Goal: Information Seeking & Learning: Learn about a topic

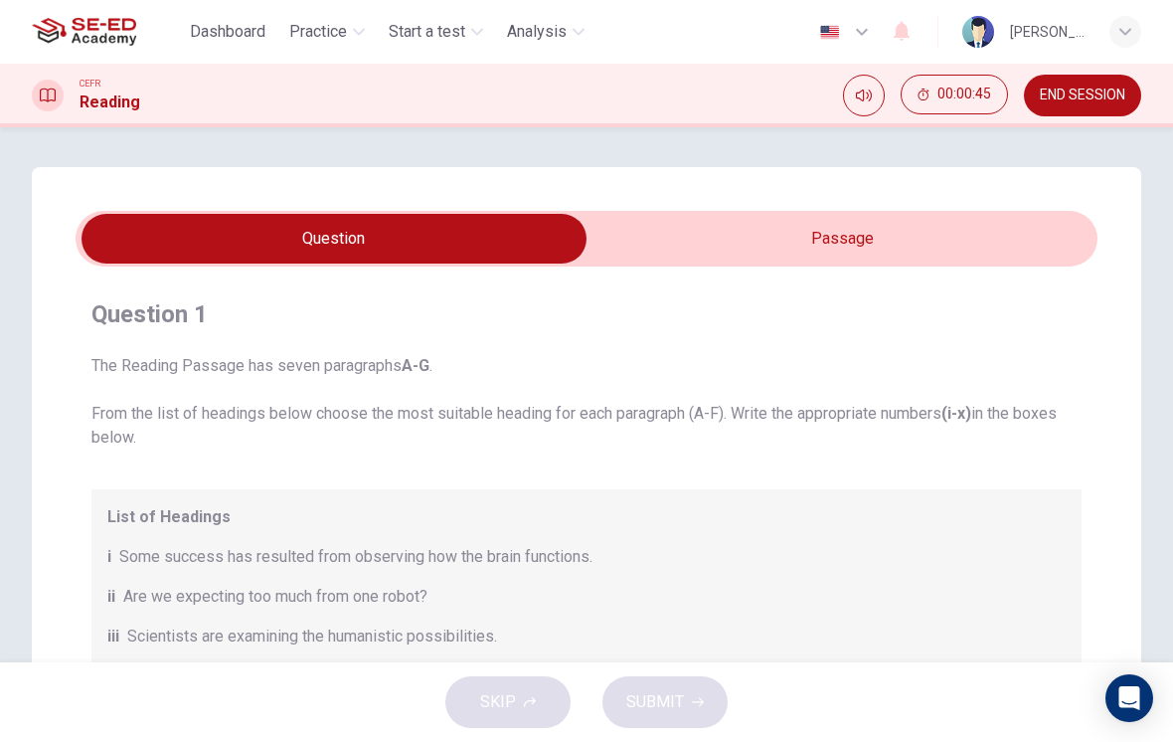
click at [901, 206] on div "Question 1 The Reading Passage has seven paragraphs A-G . From the list of head…" at bounding box center [586, 646] width 1109 height 958
click at [871, 249] on input "checkbox" at bounding box center [334, 239] width 1533 height 50
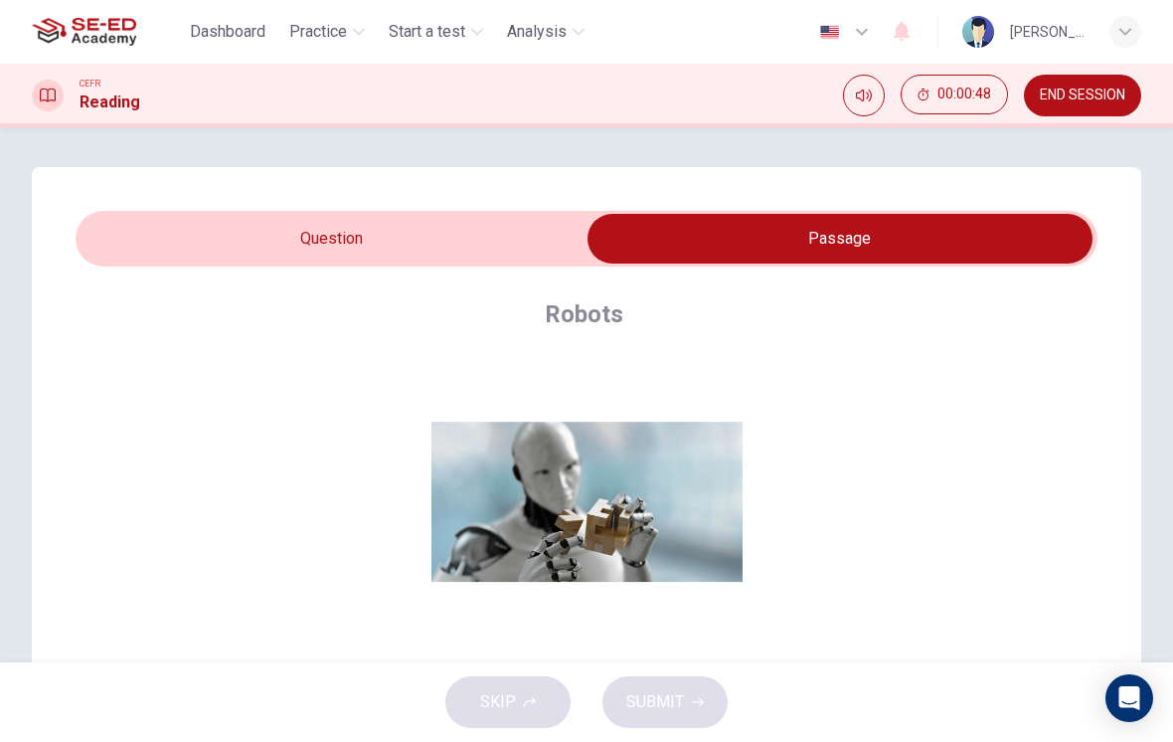
click at [404, 232] on input "checkbox" at bounding box center [840, 239] width 1533 height 50
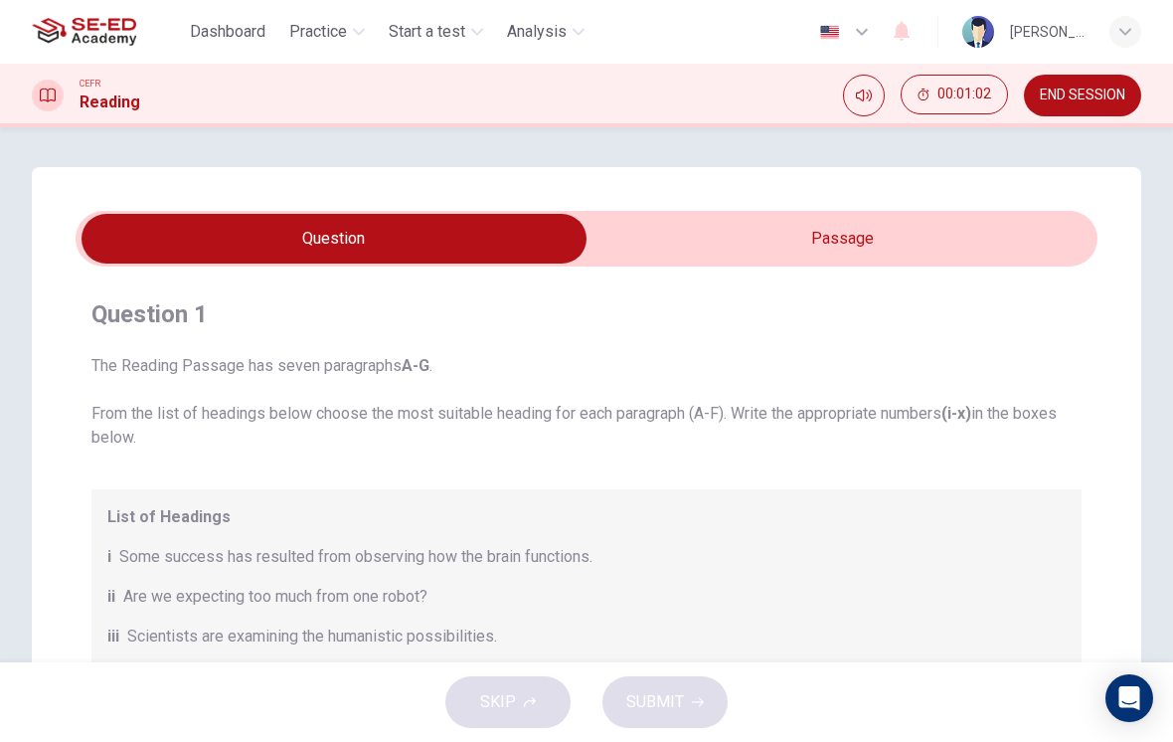
click at [168, 548] on span "Some success has resulted from observing how the brain functions." at bounding box center [355, 557] width 473 height 24
click at [850, 90] on button "Mute" at bounding box center [864, 96] width 42 height 42
click at [872, 88] on icon "Unmute" at bounding box center [872, 88] width 0 height 0
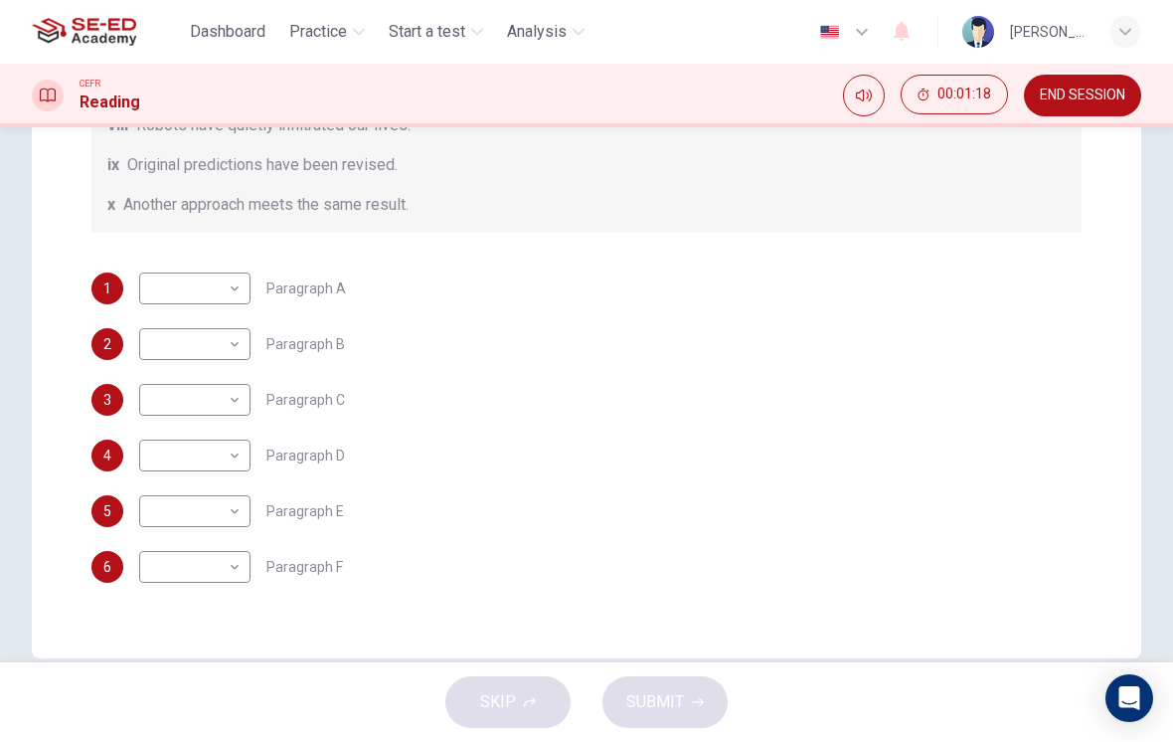
scroll to position [465, 0]
click at [229, 295] on body "This site uses cookies, as explained in our Privacy Policy . If you agree to th…" at bounding box center [586, 371] width 1173 height 742
click at [1018, 708] on div at bounding box center [586, 742] width 1173 height 0
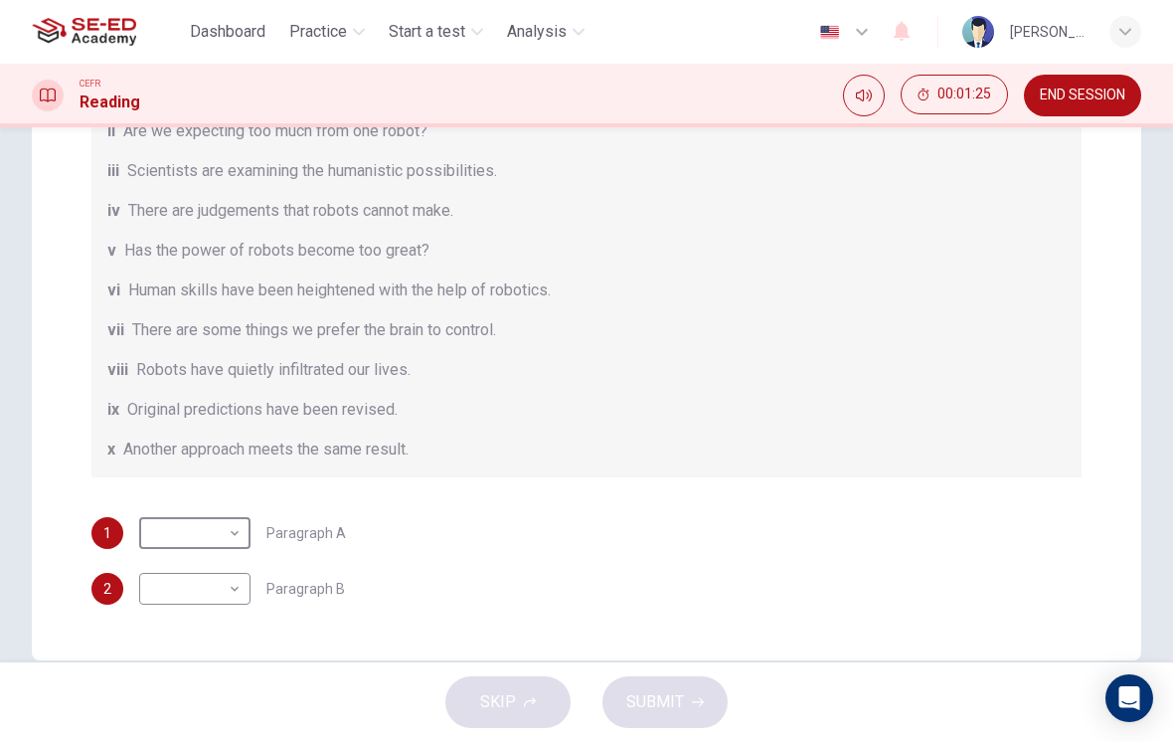
scroll to position [0, 0]
click at [88, 107] on h1 "Reading" at bounding box center [110, 102] width 61 height 24
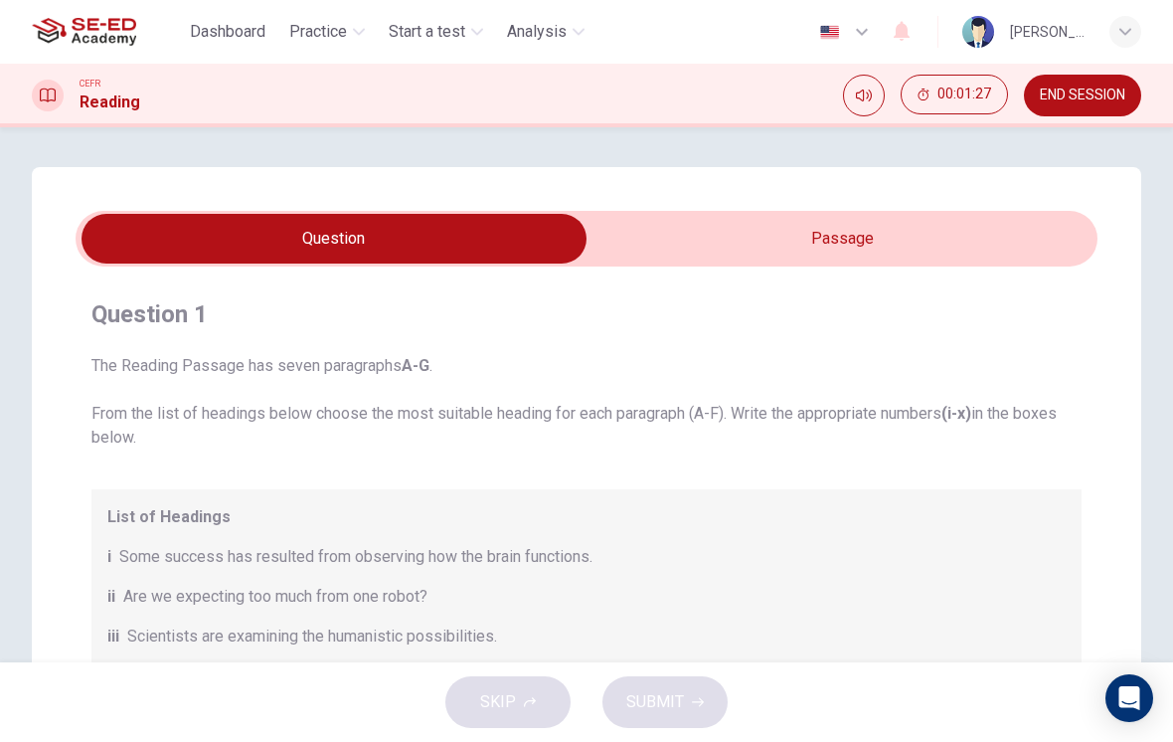
click at [916, 235] on input "checkbox" at bounding box center [334, 239] width 1533 height 50
checkbox input "true"
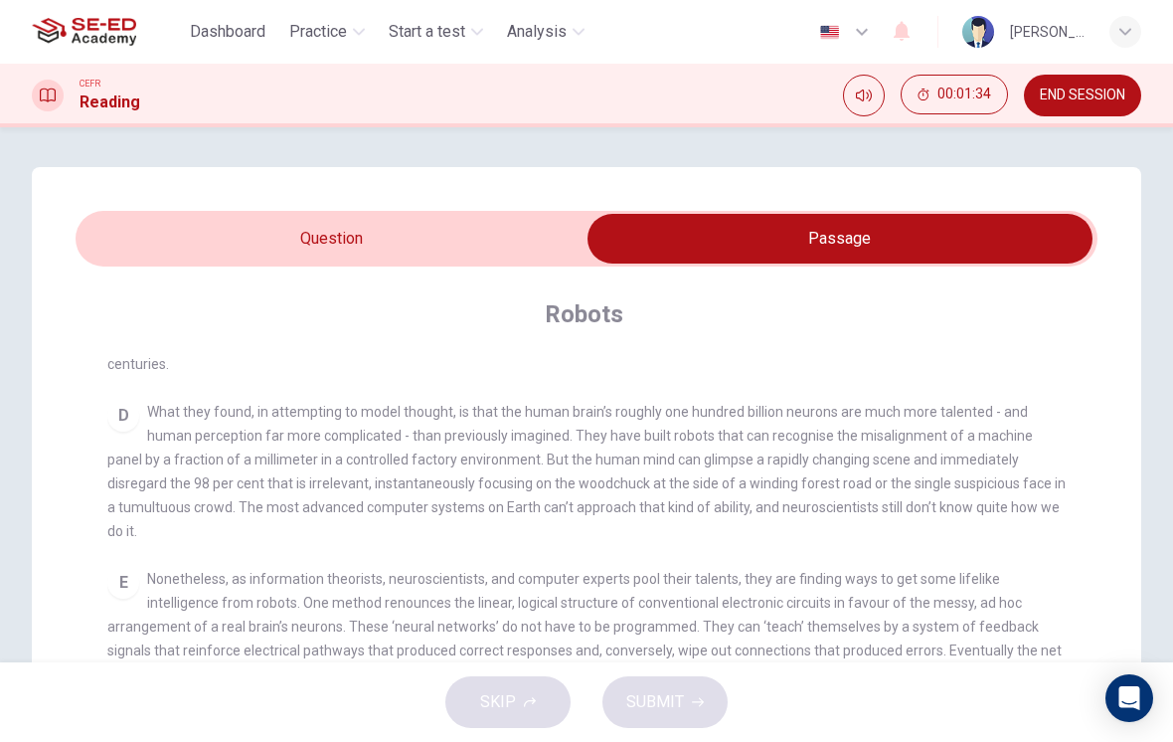
scroll to position [930, 0]
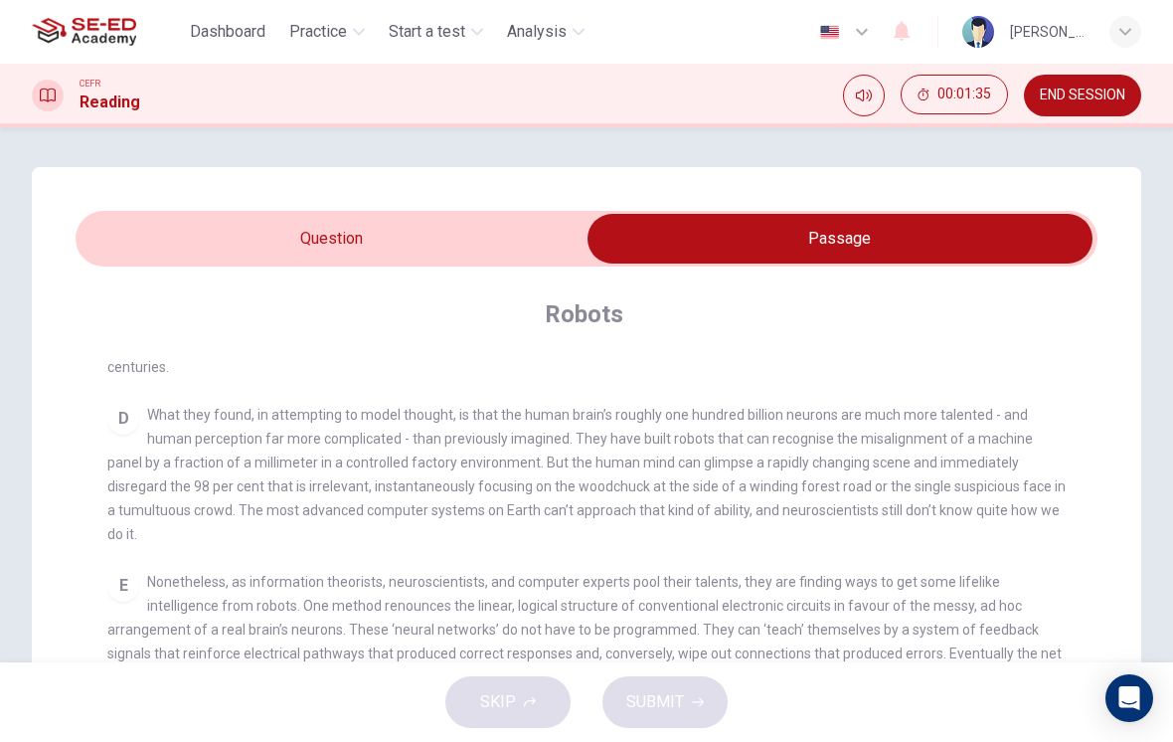
click at [1122, 698] on icon "Open Intercom Messenger" at bounding box center [1129, 698] width 21 height 24
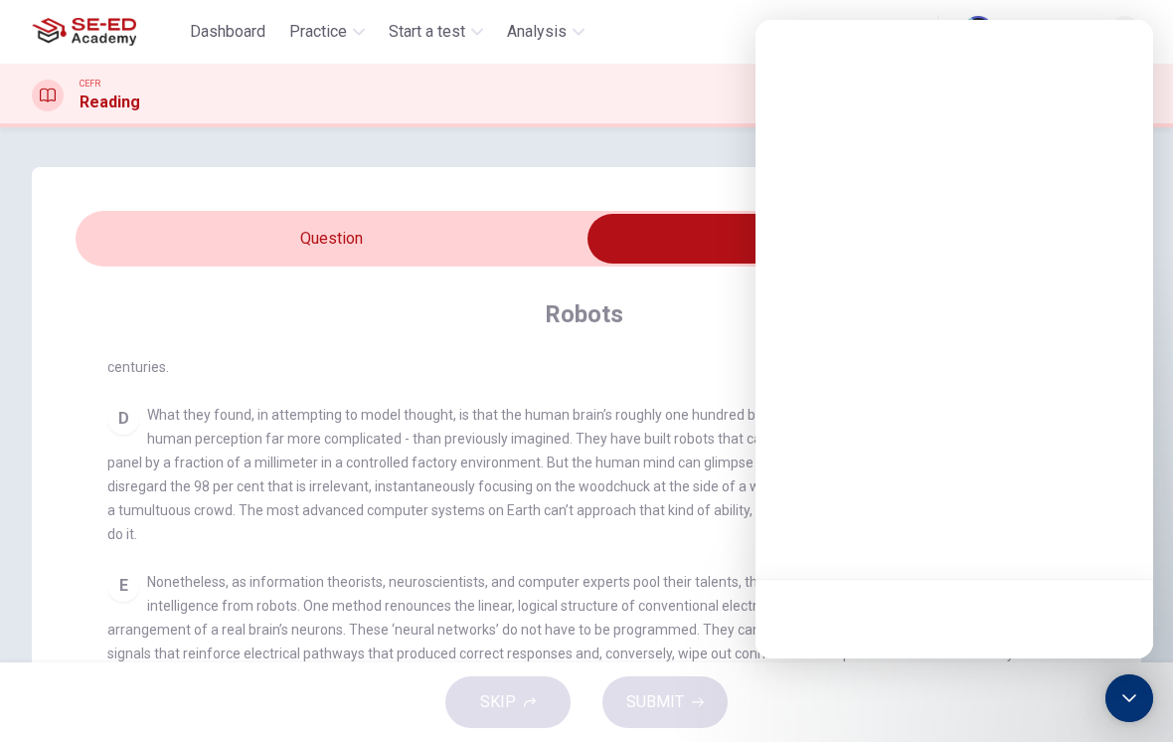
scroll to position [0, 0]
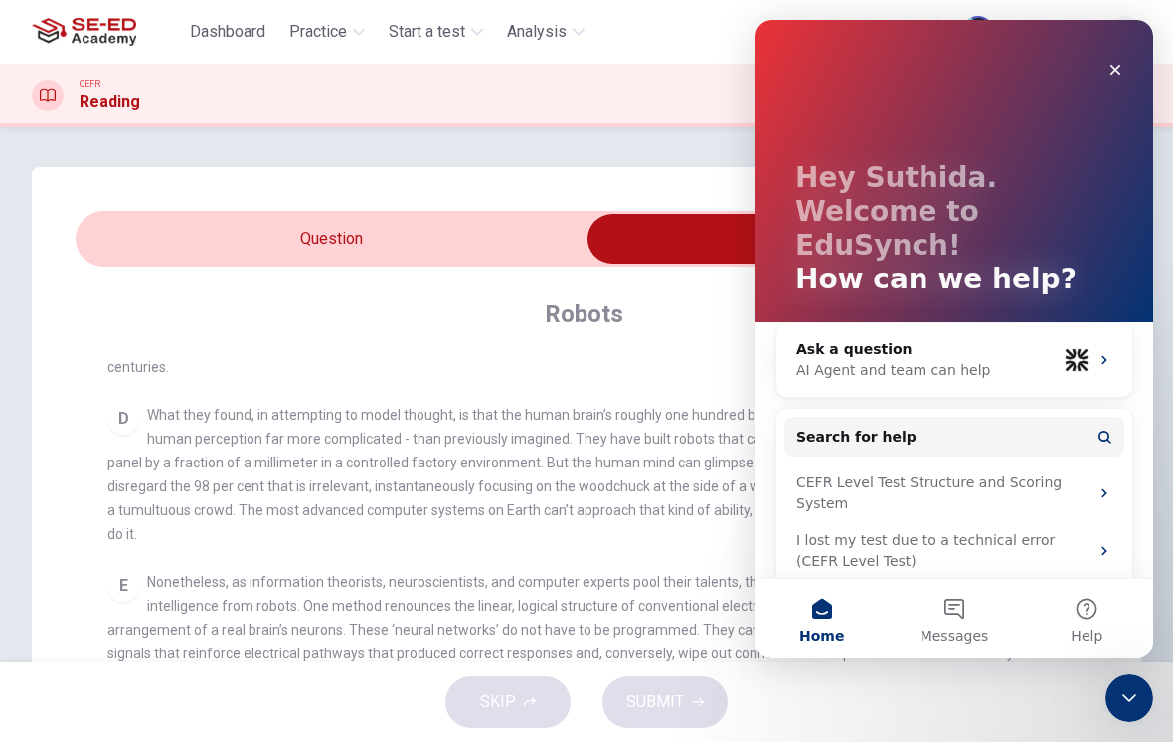
click at [630, 480] on span "What they found, in attempting to model thought, is that the human brain’s roug…" at bounding box center [586, 474] width 958 height 135
click at [1100, 76] on div "Close" at bounding box center [1115, 70] width 36 height 36
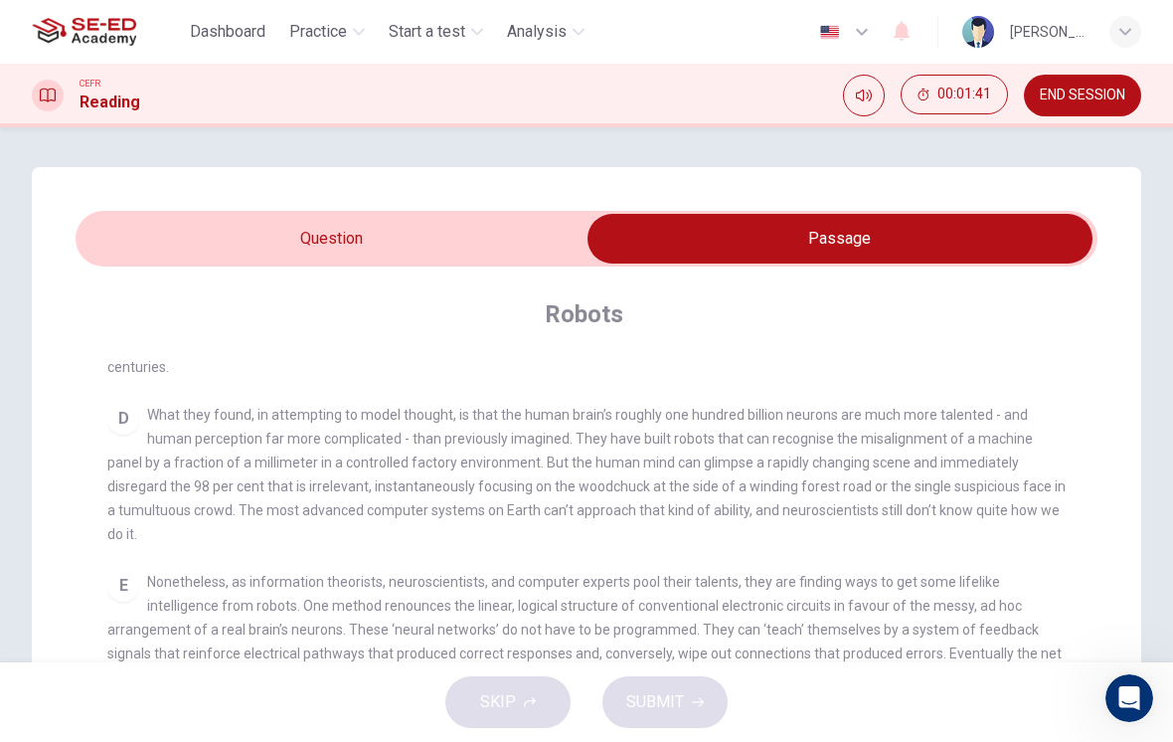
click at [1098, 92] on span "END SESSION" at bounding box center [1082, 95] width 85 height 16
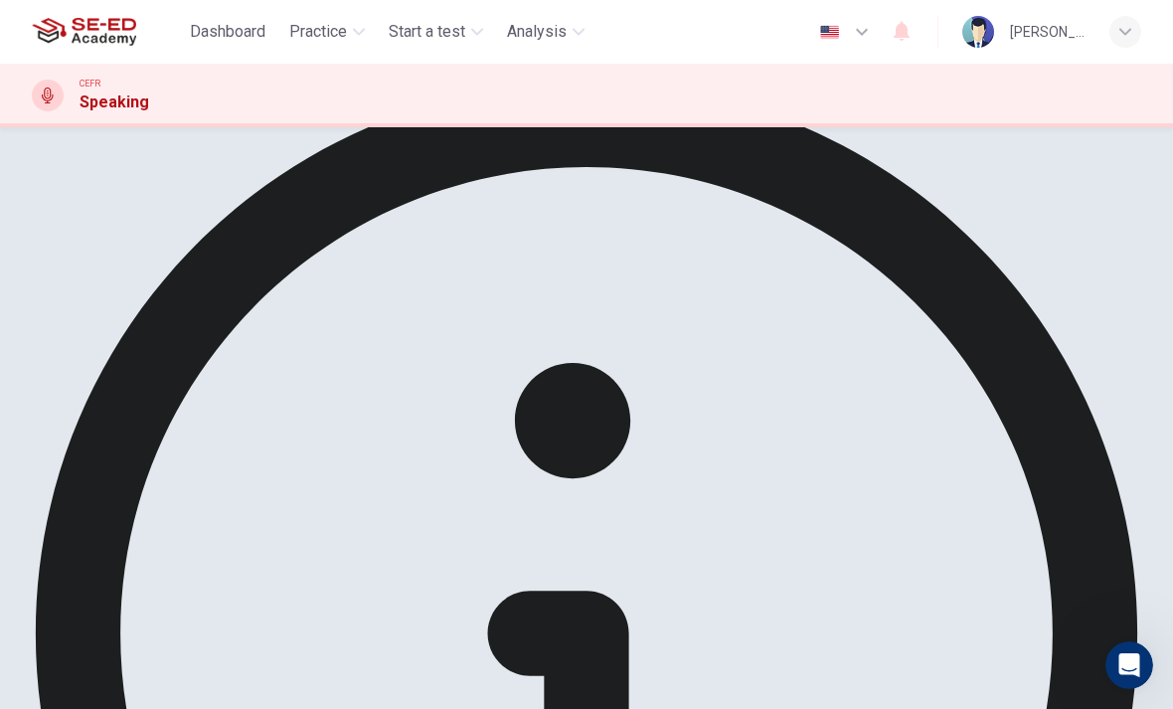
click at [322, 29] on span "Practice" at bounding box center [318, 32] width 58 height 24
click at [346, 32] on span "Practice" at bounding box center [318, 32] width 58 height 24
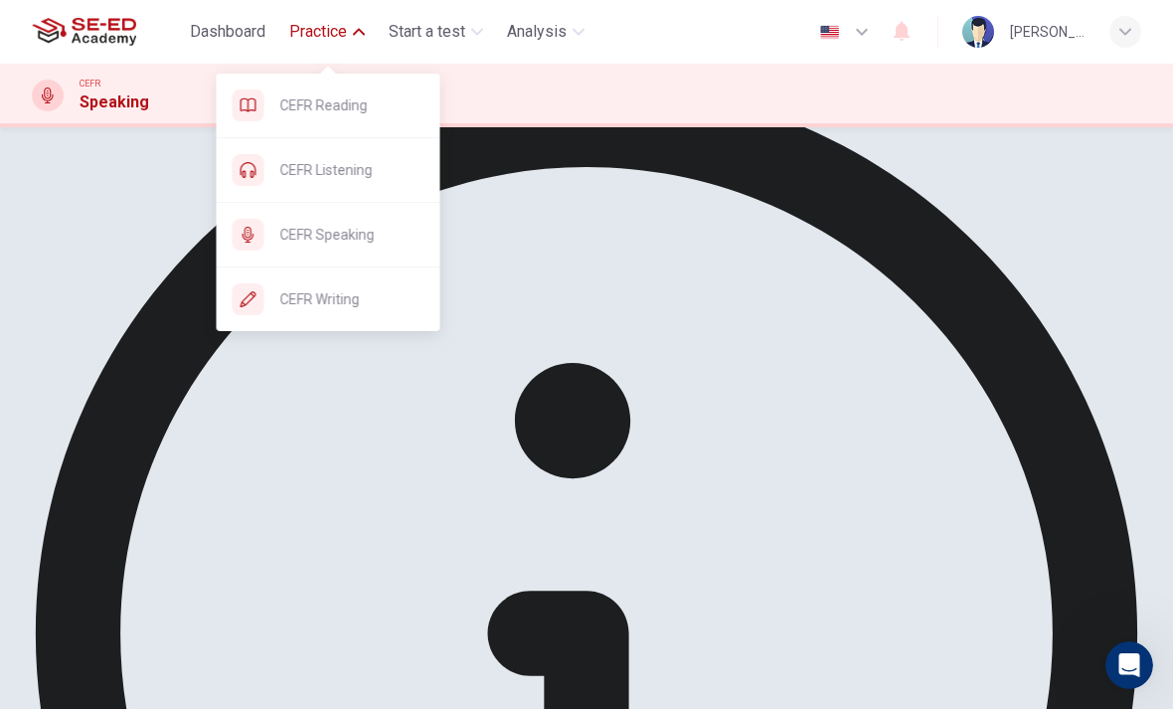
click at [374, 169] on span "CEFR Listening" at bounding box center [352, 170] width 144 height 24
